Goal: Task Accomplishment & Management: Manage account settings

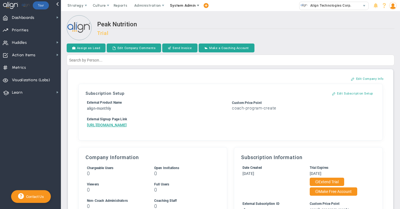
click at [184, 6] on span "System Admin" at bounding box center [183, 5] width 26 height 4
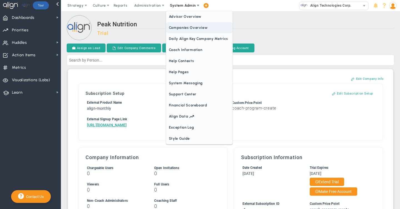
click at [179, 27] on span "Companies Overview" at bounding box center [199, 27] width 66 height 11
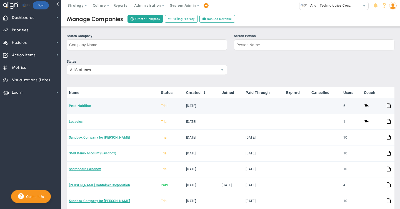
click at [83, 107] on link "Peak Nutrition" at bounding box center [80, 106] width 22 height 4
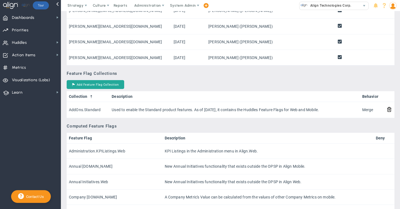
scroll to position [429, 0]
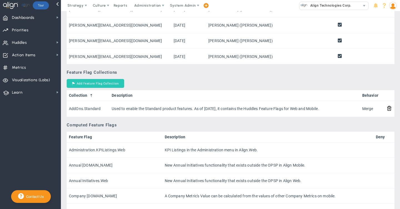
click at [91, 88] on button "Add Feature Flag Collection" at bounding box center [95, 83] width 57 height 9
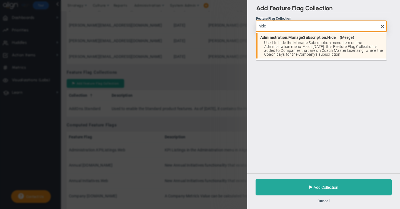
click at [292, 50] on span "Used to hide the Manage Subscription menu item on the Administration menu. As o…" at bounding box center [323, 49] width 119 height 16
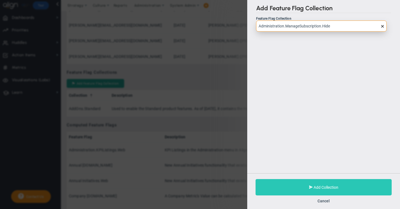
type input "Administration.ManageSubscription.Hide"
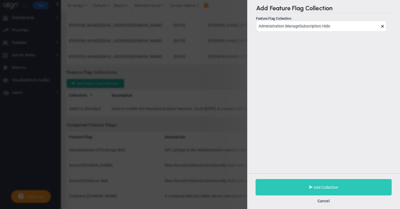
click at [319, 189] on span "Add Collection" at bounding box center [325, 187] width 25 height 4
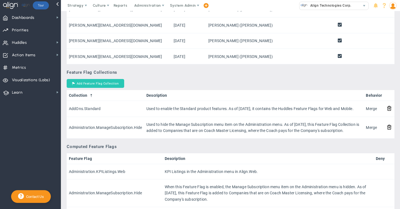
click at [97, 88] on button "Add Feature Flag Collection" at bounding box center [95, 83] width 57 height 9
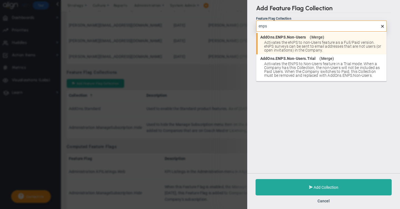
click at [312, 41] on span "Activates the eNPS to non-Users feature as a Full/Paid version. eNPS surveys ca…" at bounding box center [323, 47] width 119 height 12
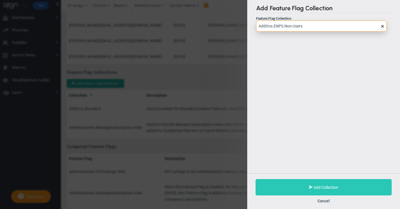
type input "AddOns.ENPS.Non-Users"
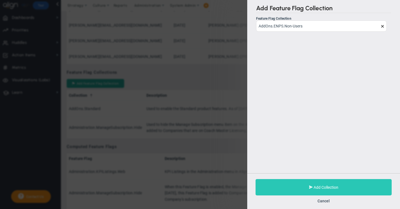
click at [320, 188] on span "Add Collection" at bounding box center [325, 187] width 25 height 4
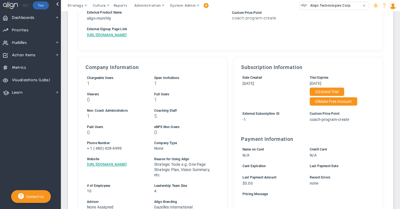
scroll to position [47, 0]
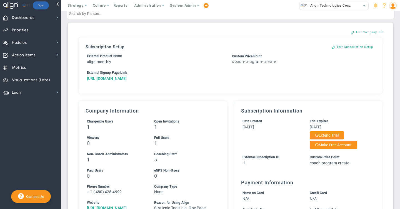
click at [127, 81] on a=1&reference=33458&organization=Peak+Nutrition"] "[URL][DOMAIN_NAME]" at bounding box center [107, 78] width 40 height 4
